Goal: Information Seeking & Learning: Learn about a topic

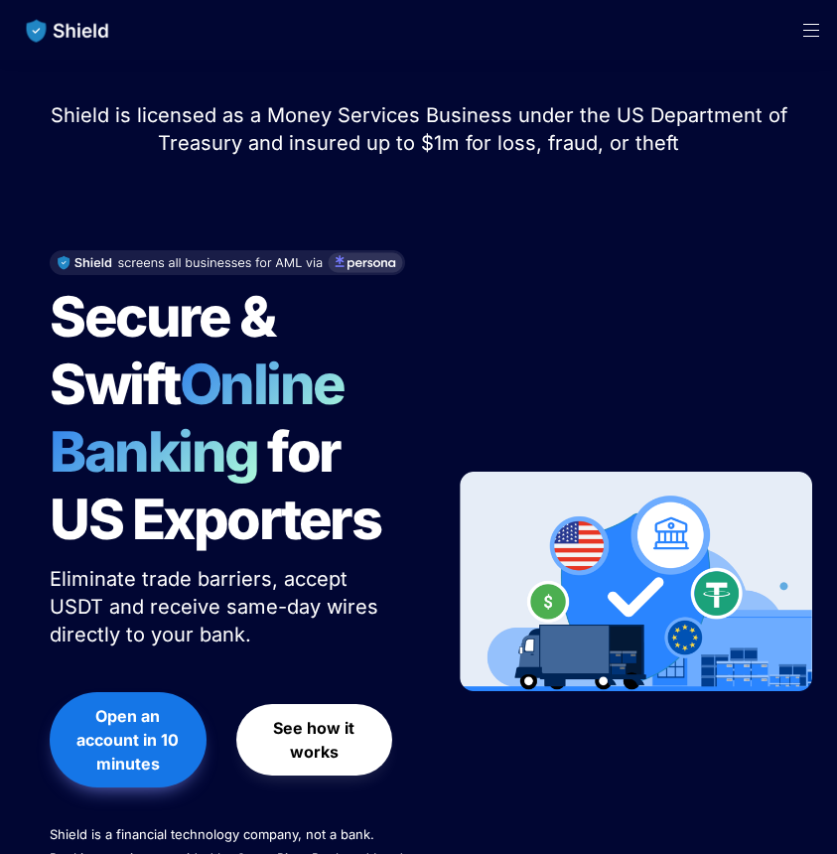
click at [347, 749] on span "See how it works" at bounding box center [314, 740] width 117 height 48
click at [817, 33] on span "Open menu" at bounding box center [812, 30] width 52 height 60
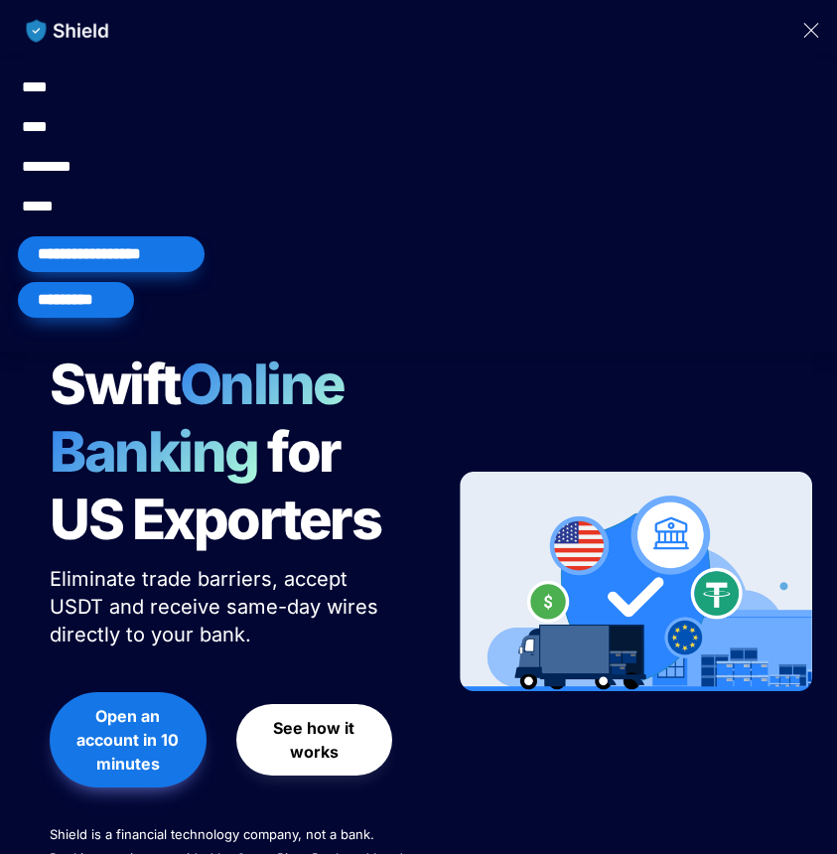
click at [817, 33] on span "Close menu" at bounding box center [812, 30] width 52 height 60
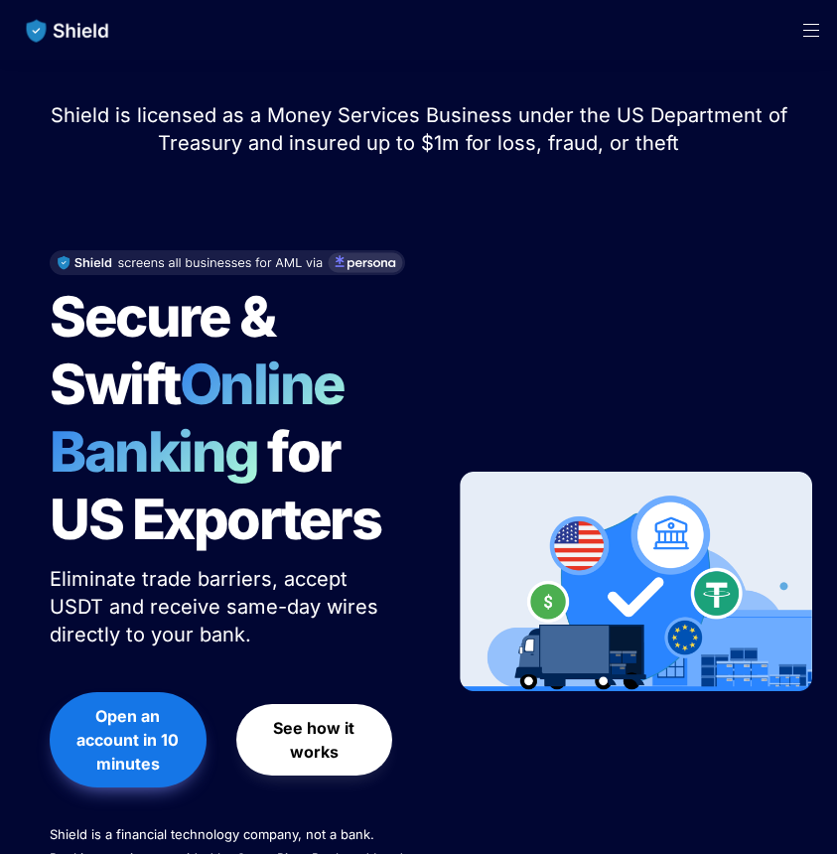
click at [817, 33] on span "Open menu" at bounding box center [812, 30] width 52 height 60
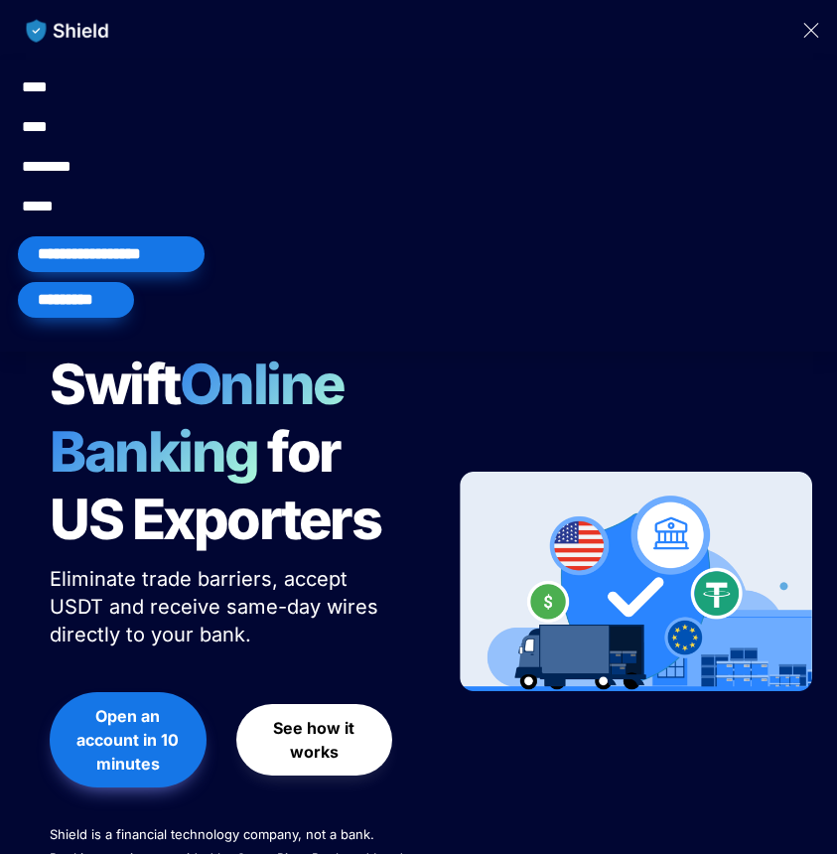
click at [36, 216] on link "****" at bounding box center [44, 207] width 44 height 24
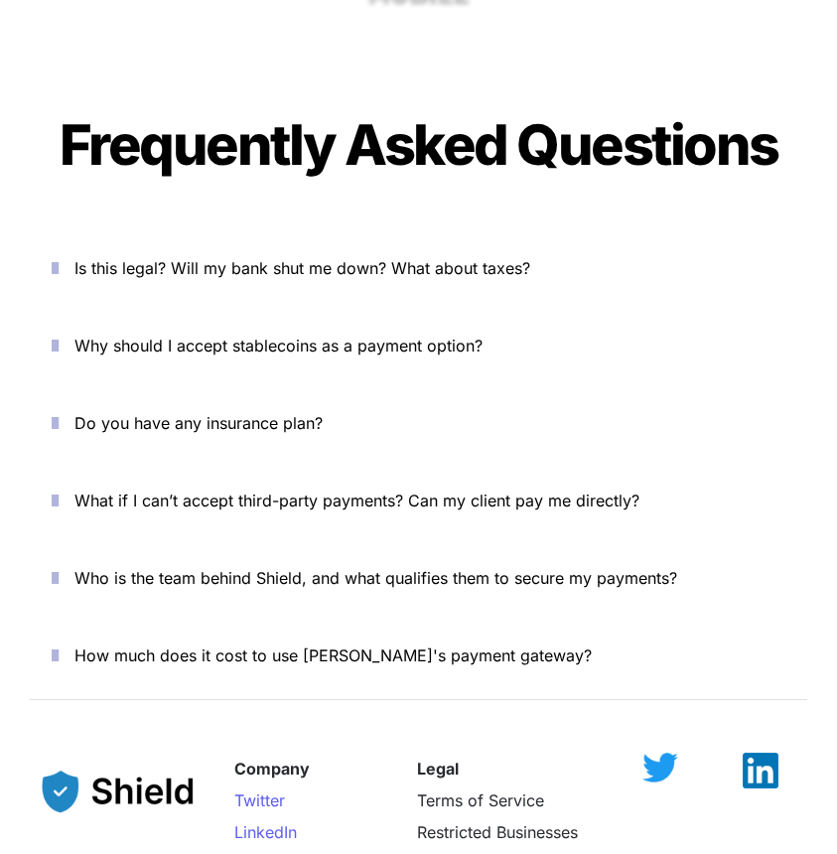
scroll to position [7085, 0]
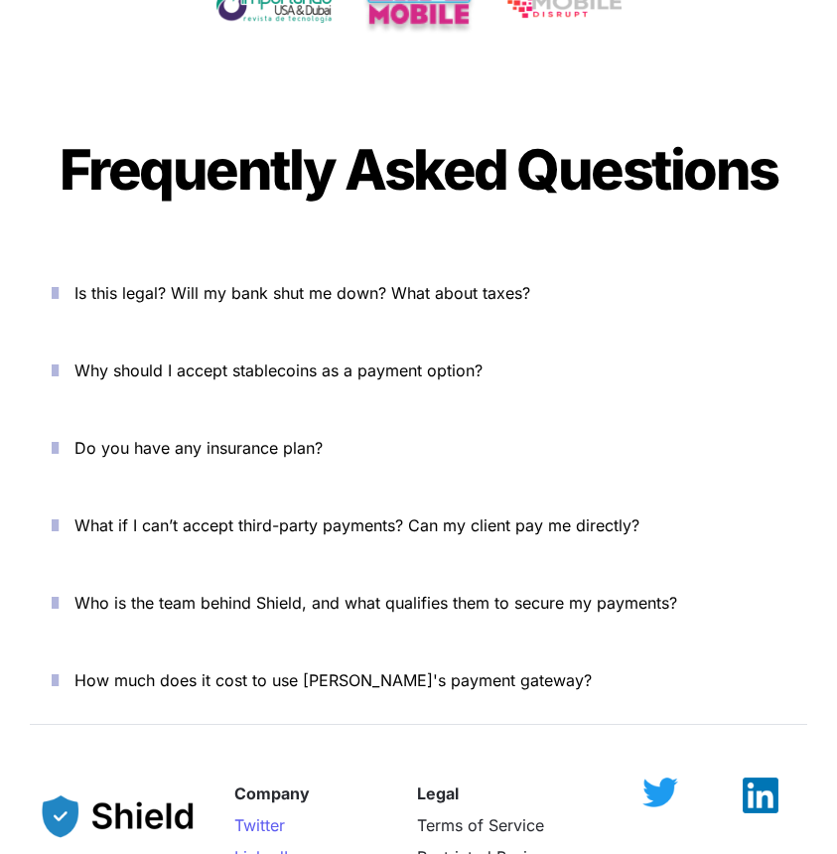
click at [99, 372] on span "Why should I accept stablecoins as a payment option?" at bounding box center [279, 371] width 408 height 20
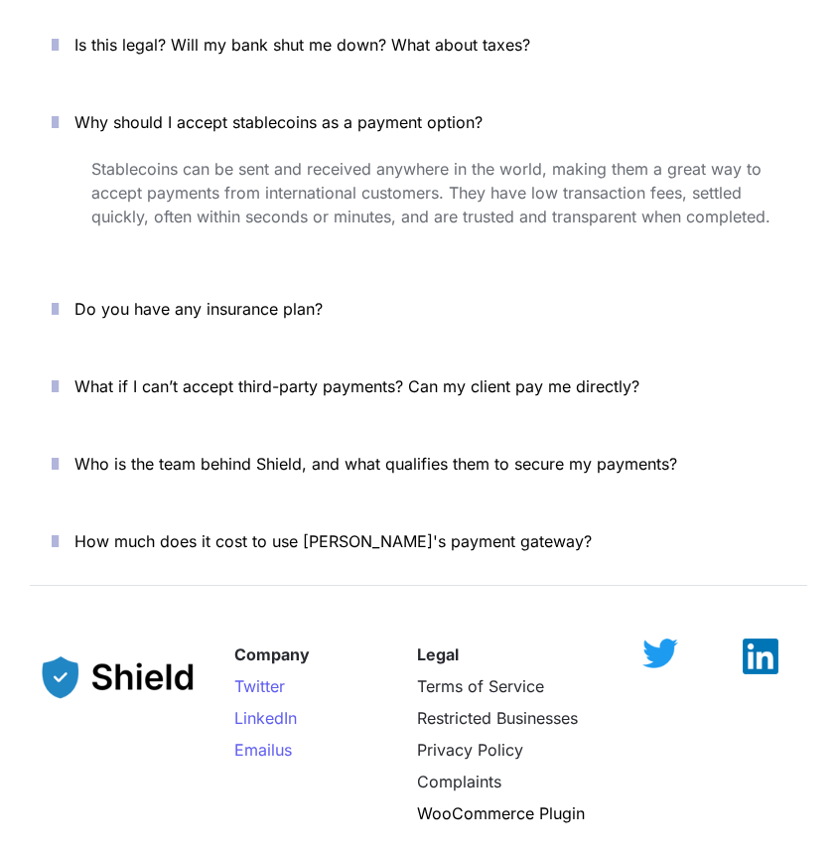
scroll to position [7396, 0]
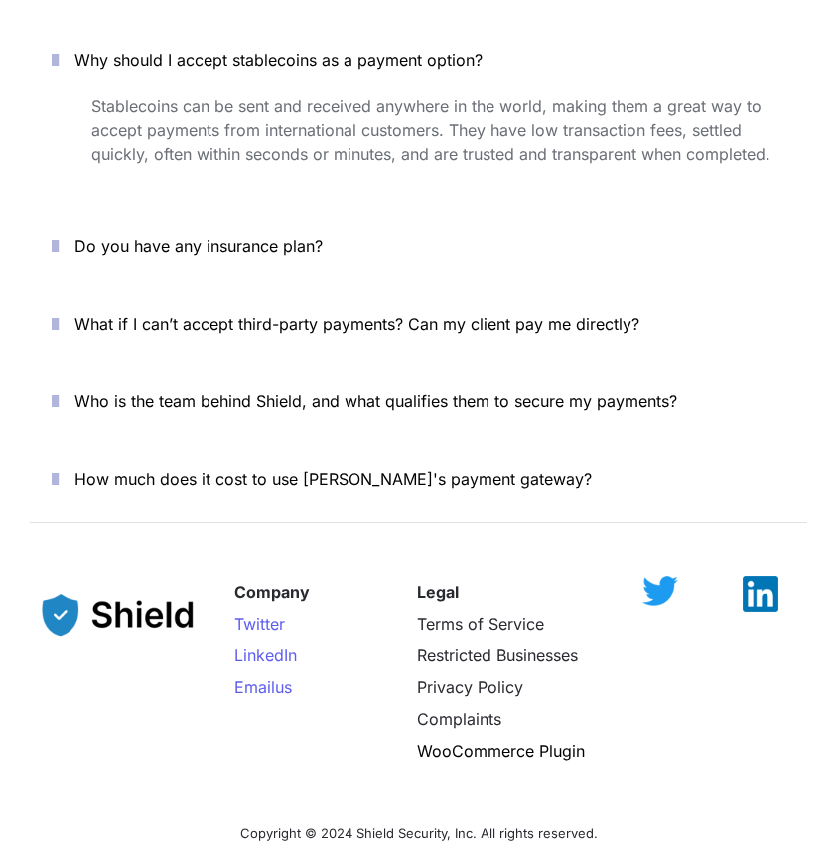
click at [236, 485] on span "How much does it cost to use Shield's payment gateway?" at bounding box center [334, 479] width 518 height 20
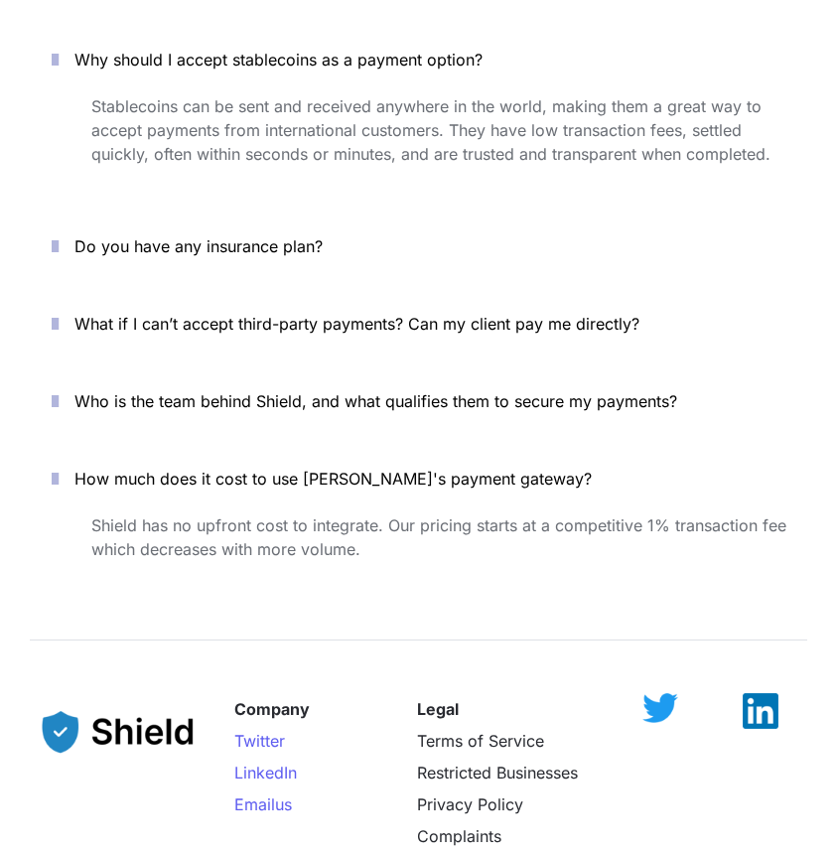
click at [255, 391] on span "Who is the team behind Shield, and what qualifies them to secure my payments?" at bounding box center [376, 401] width 603 height 20
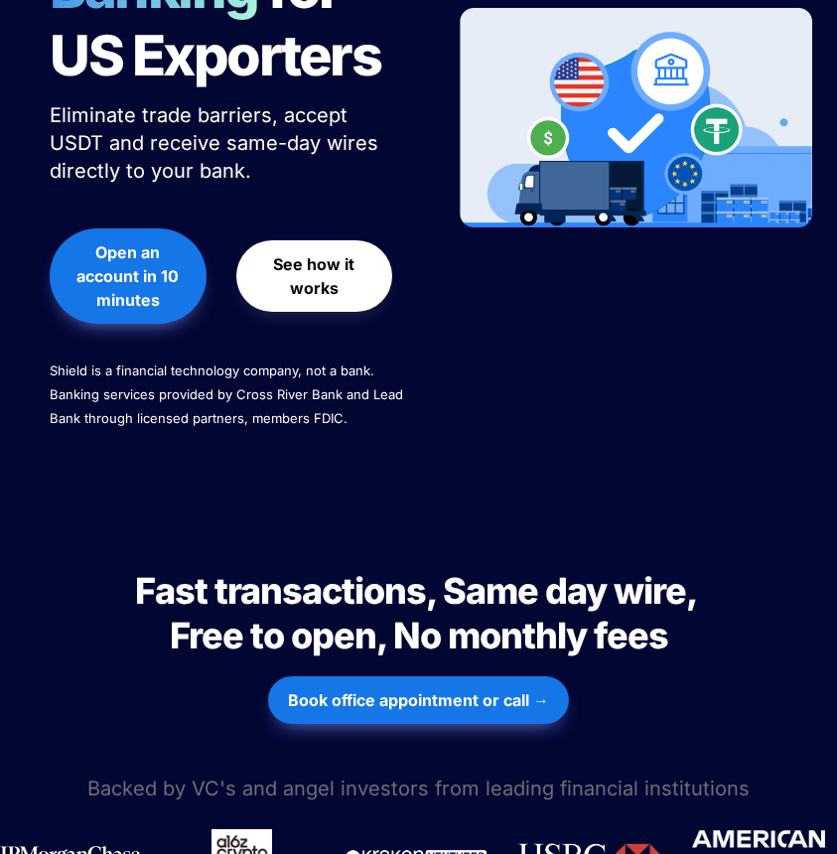
scroll to position [0, 0]
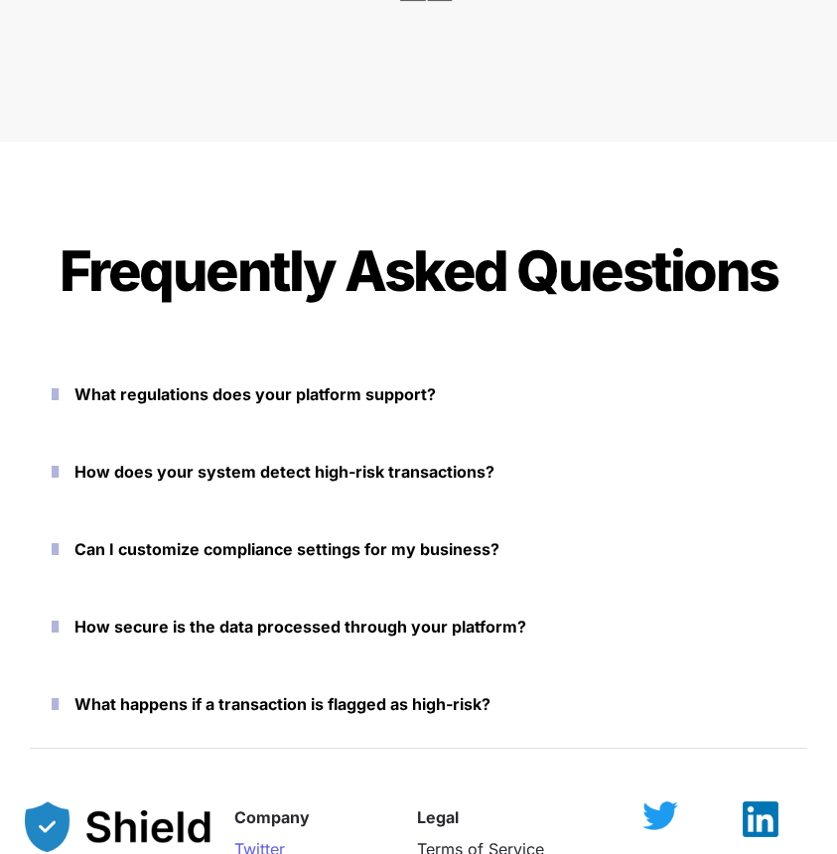
scroll to position [7572, 0]
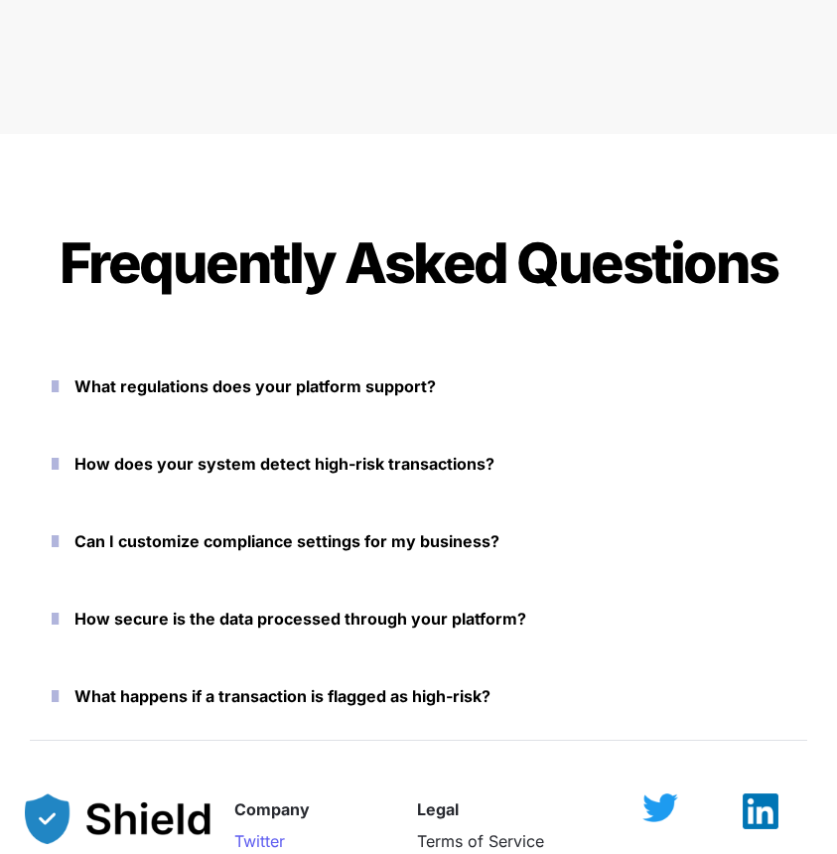
click at [224, 626] on strong "How secure is the data processed through your platform?" at bounding box center [301, 619] width 452 height 20
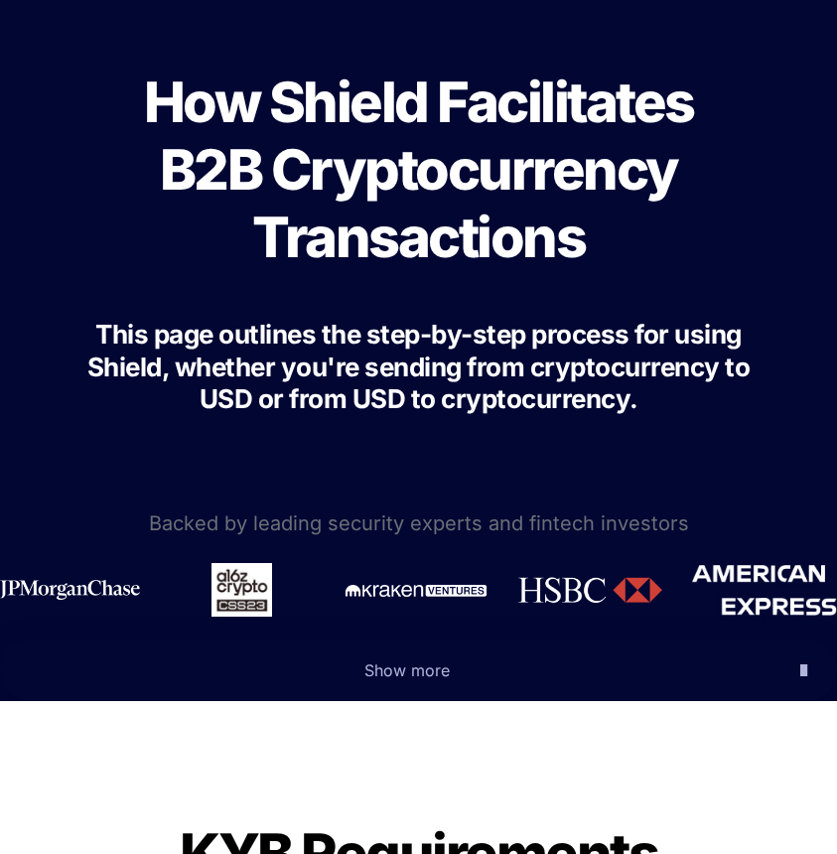
scroll to position [209, 0]
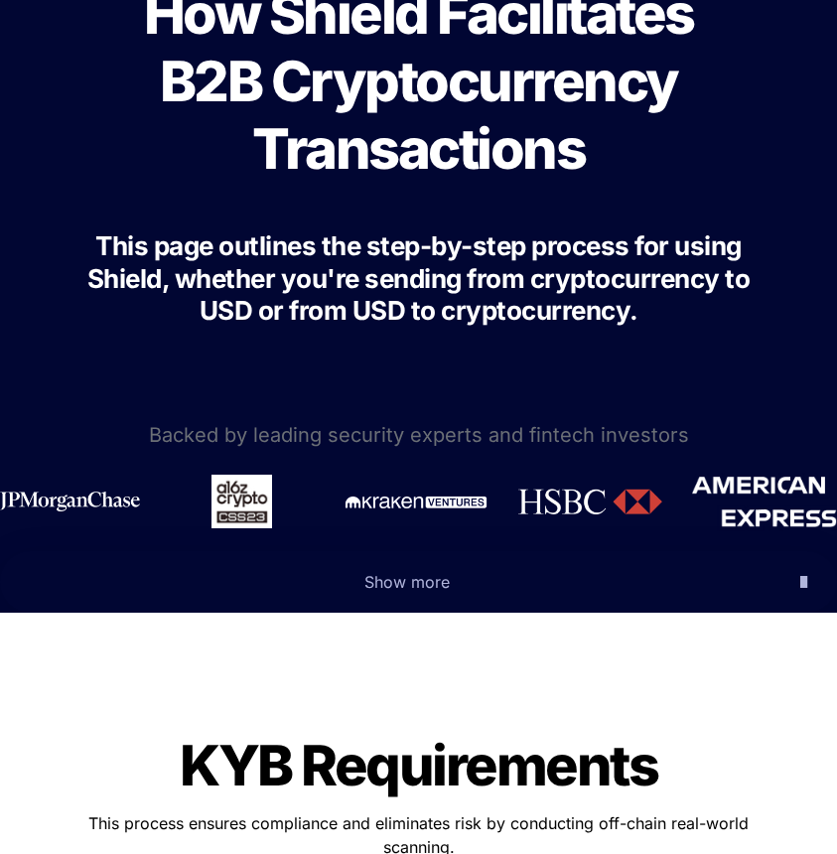
click at [364, 592] on p "Show more" at bounding box center [407, 582] width 755 height 32
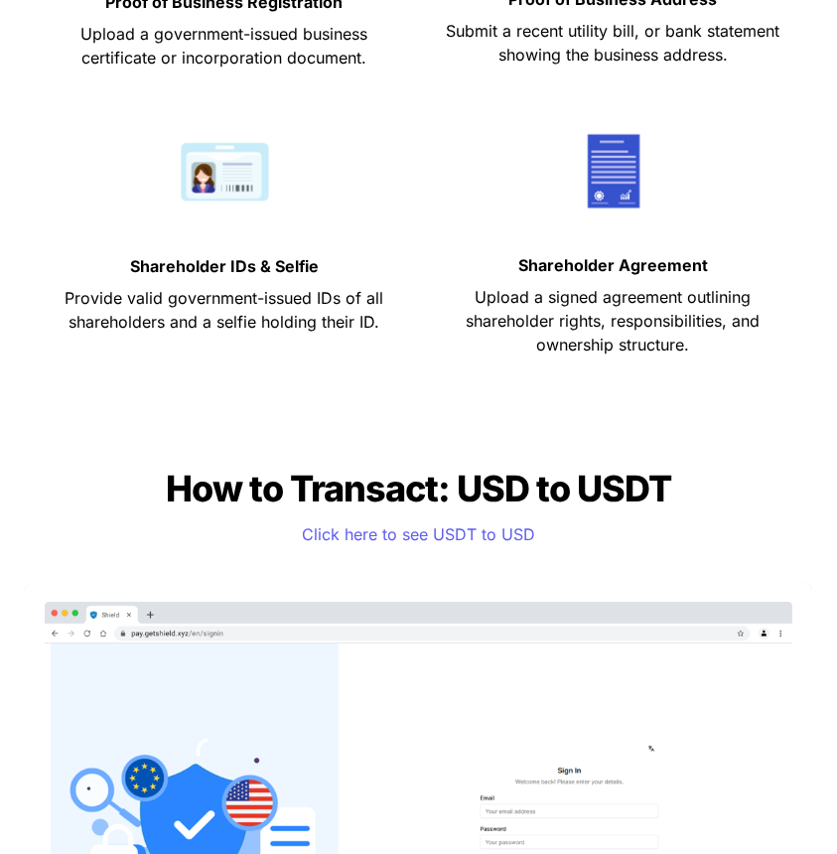
scroll to position [1905, 0]
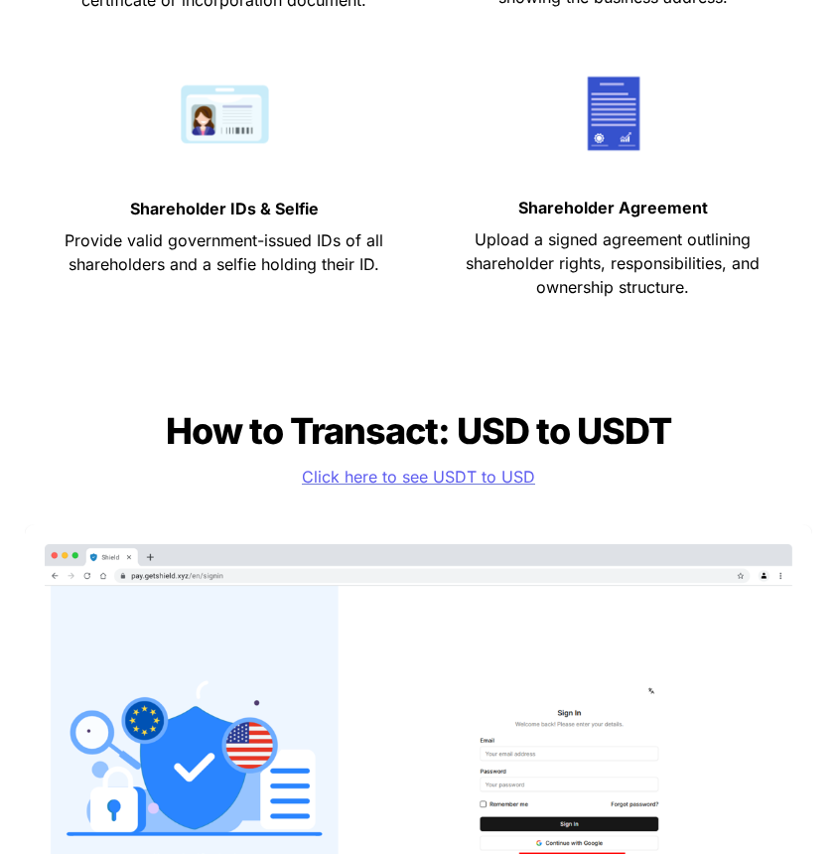
click at [469, 477] on span "Click here to see USDT to USD" at bounding box center [418, 477] width 233 height 20
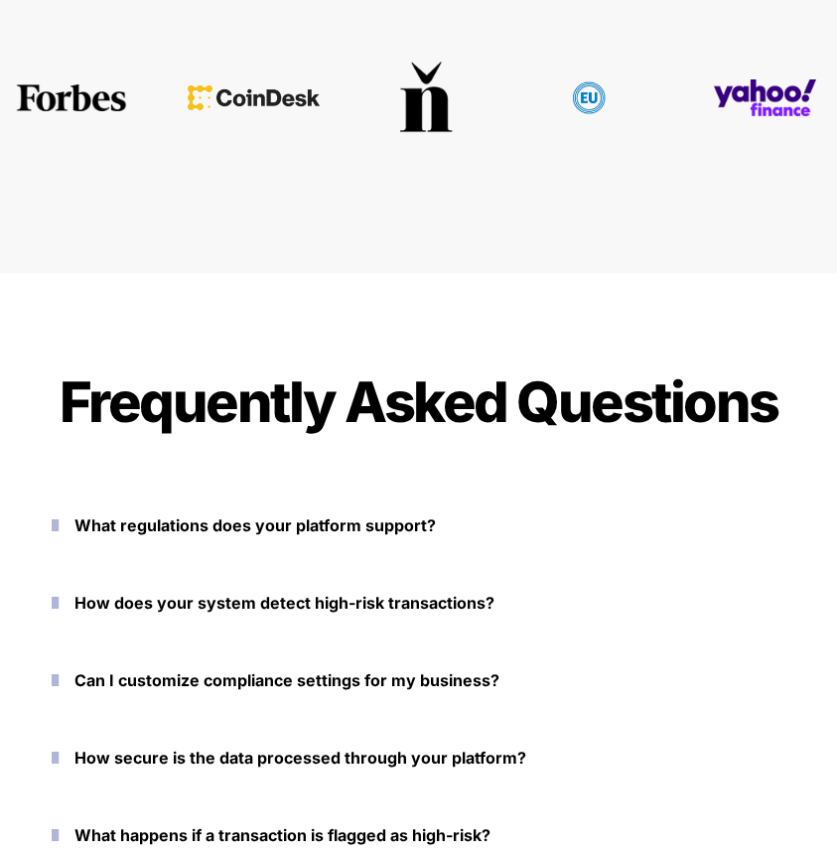
scroll to position [5289, 0]
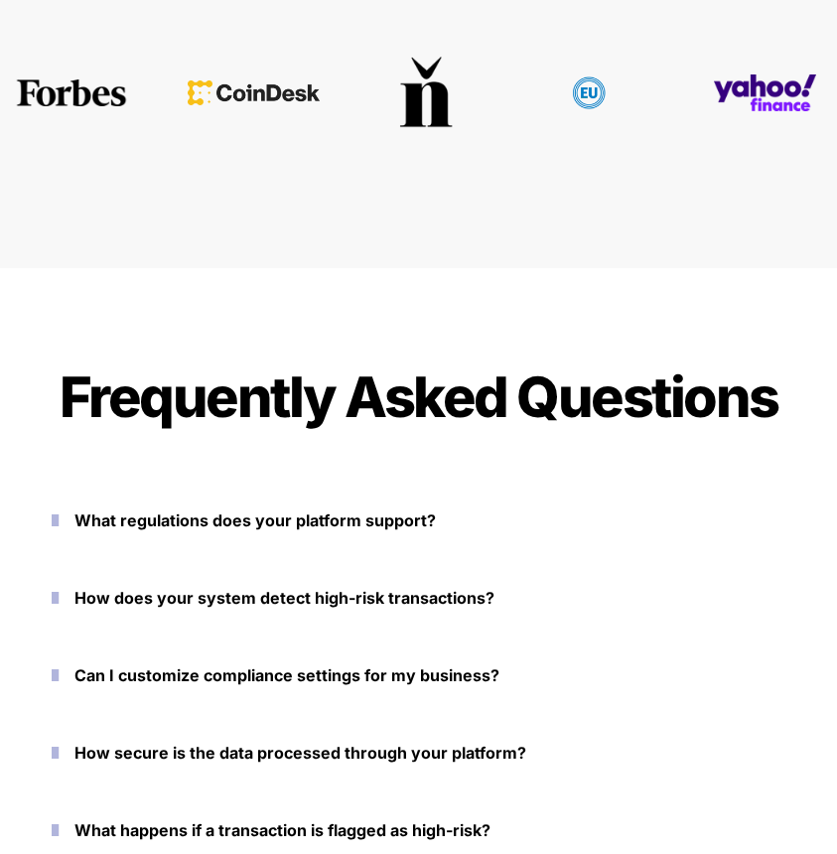
click at [307, 503] on button "What regulations does your platform support?" at bounding box center [419, 521] width 795 height 62
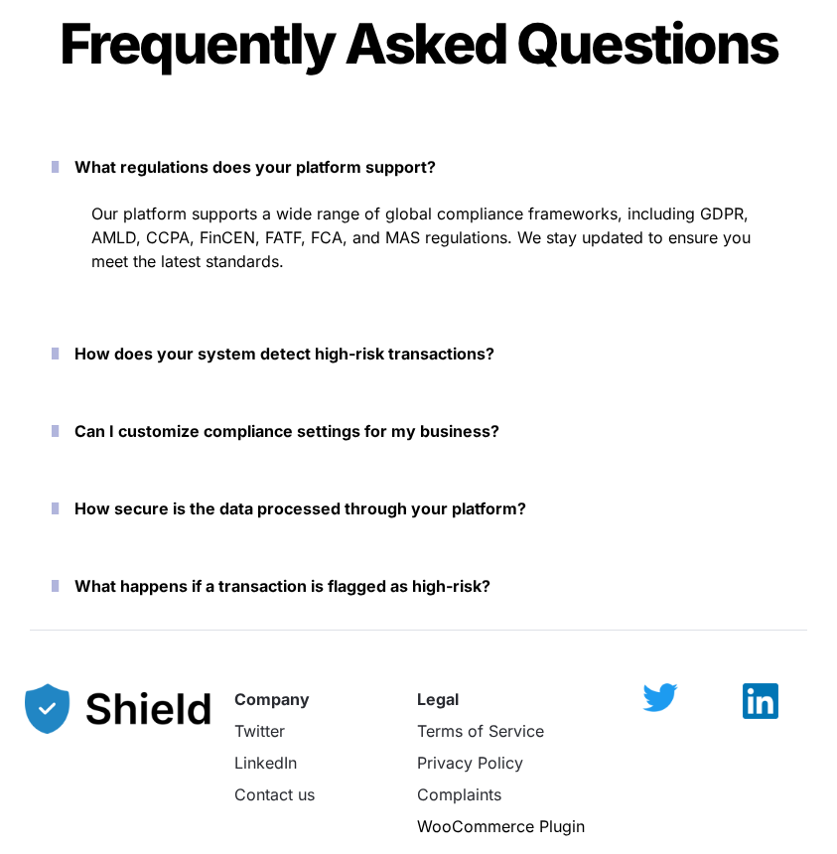
scroll to position [5659, 0]
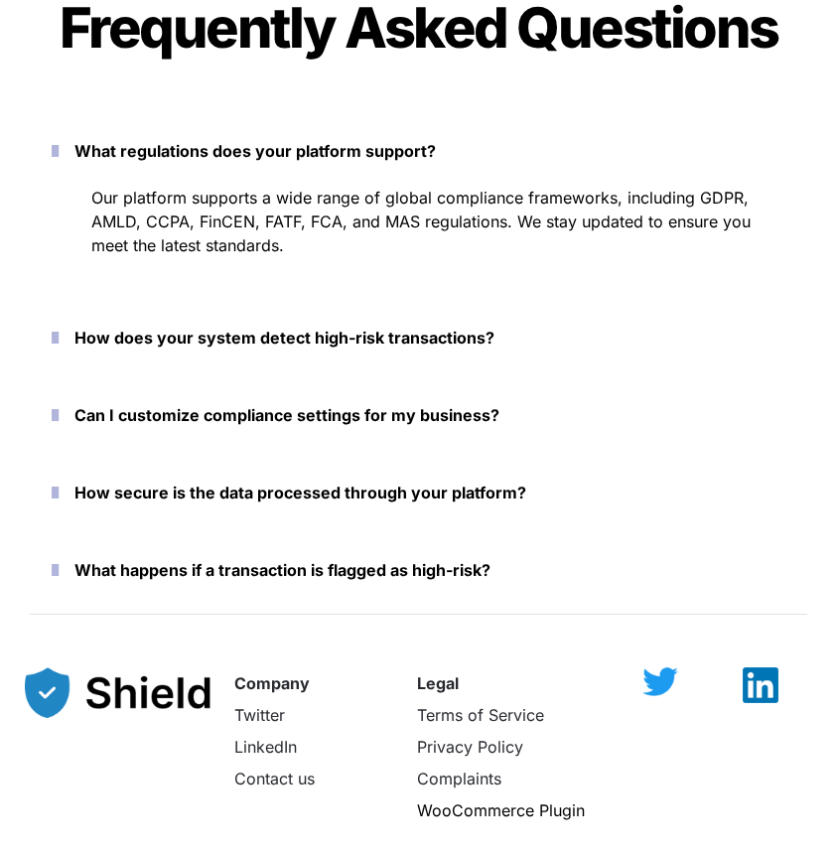
click at [313, 328] on strong "How does your system detect high-risk transactions?" at bounding box center [285, 338] width 420 height 20
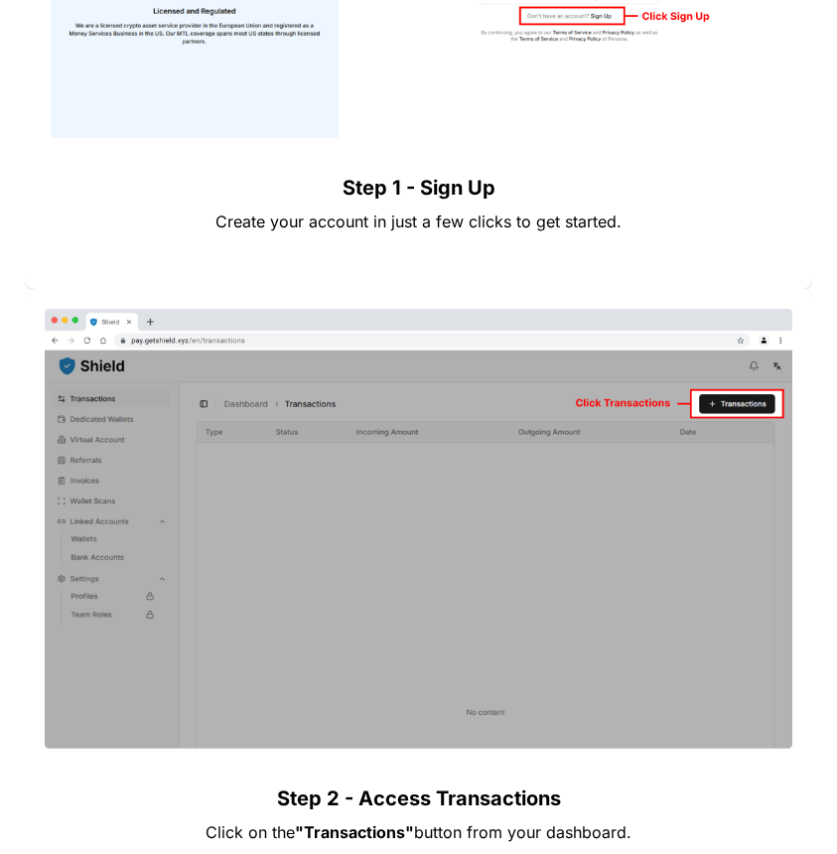
scroll to position [0, 0]
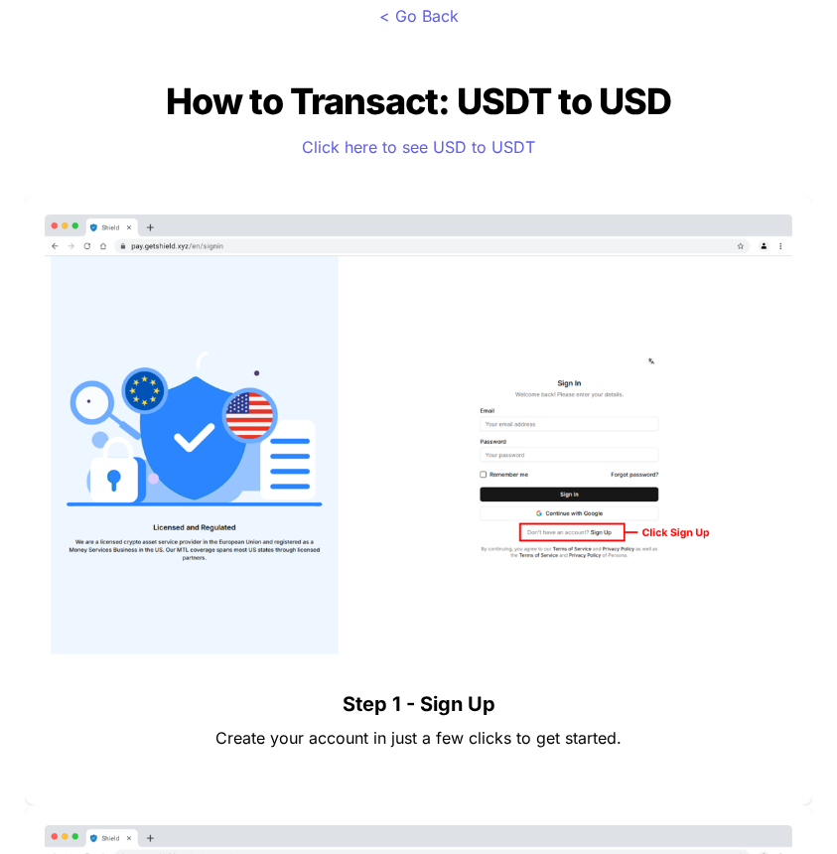
click at [393, 28] on p "< Go Back" at bounding box center [418, 16] width 837 height 32
click at [394, 19] on span "< Go Back" at bounding box center [419, 16] width 79 height 20
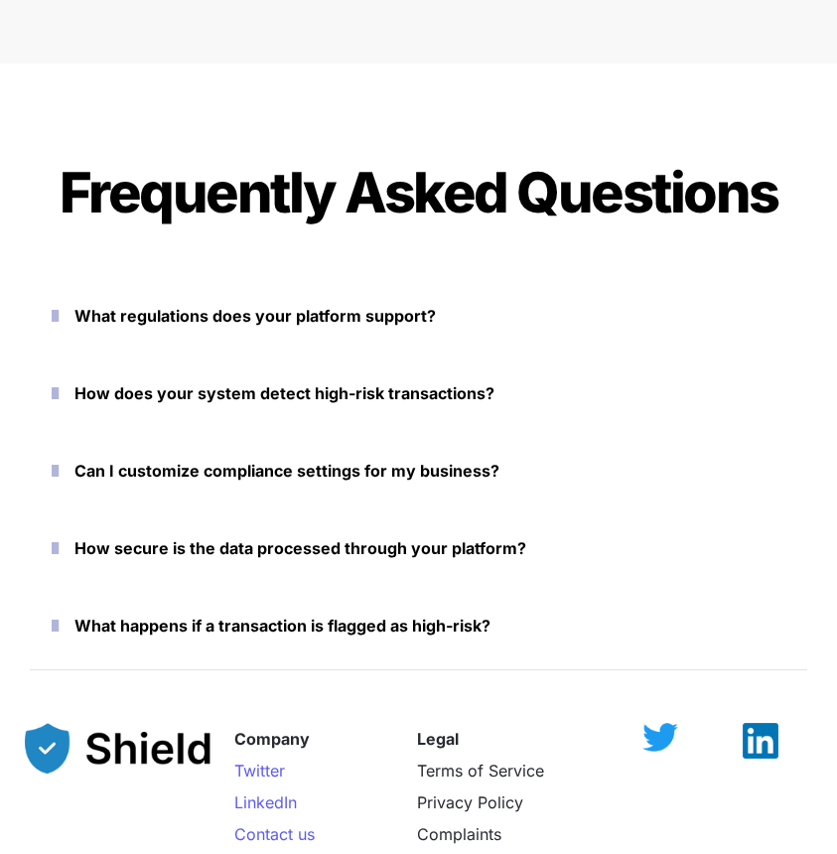
scroll to position [7664, 0]
